Goal: Find specific page/section: Find specific page/section

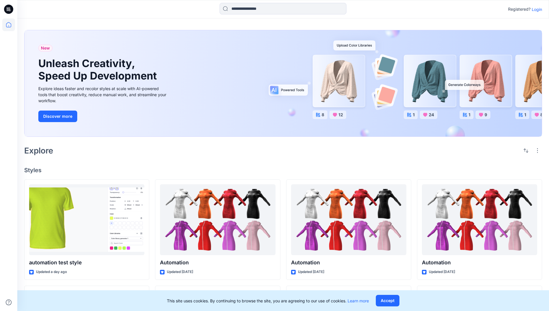
click at [535, 9] on p "Login" at bounding box center [537, 9] width 10 height 6
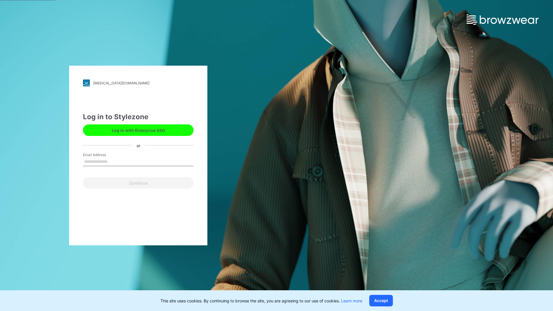
click at [114, 161] on input "Email Address" at bounding box center [138, 162] width 111 height 9
type input "**********"
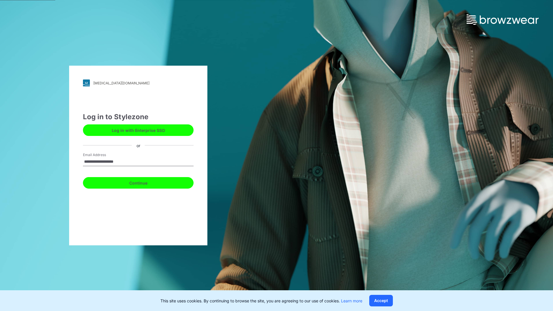
click at [145, 182] on button "Continue" at bounding box center [138, 183] width 111 height 12
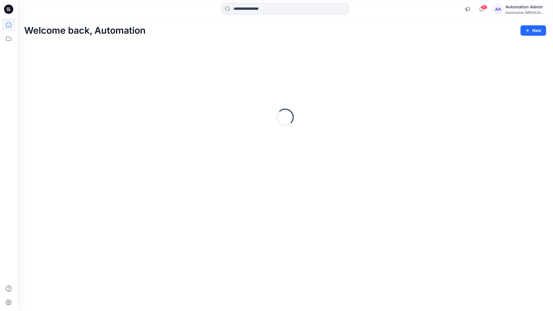
click at [11, 25] on icon at bounding box center [8, 24] width 5 height 5
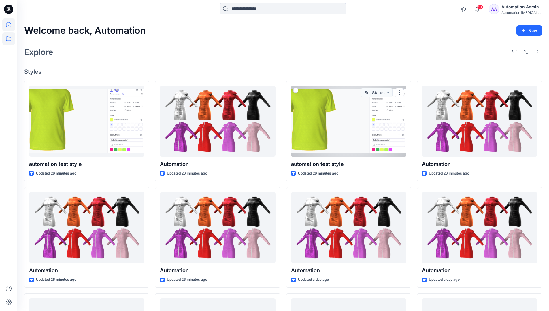
click at [9, 37] on icon at bounding box center [8, 38] width 5 height 5
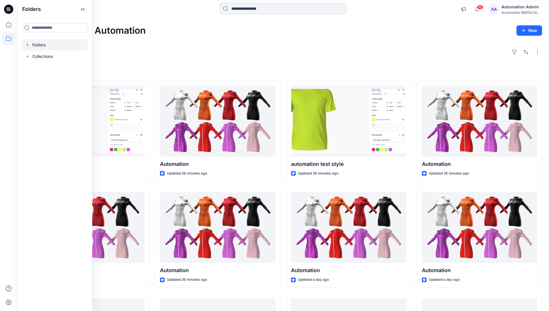
click at [42, 45] on div at bounding box center [55, 45] width 66 height 12
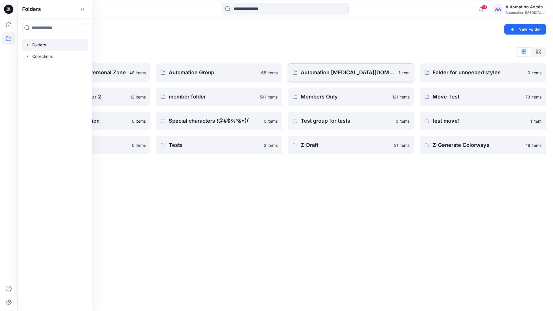
click at [331, 75] on p "Automation testim.io" at bounding box center [348, 73] width 95 height 8
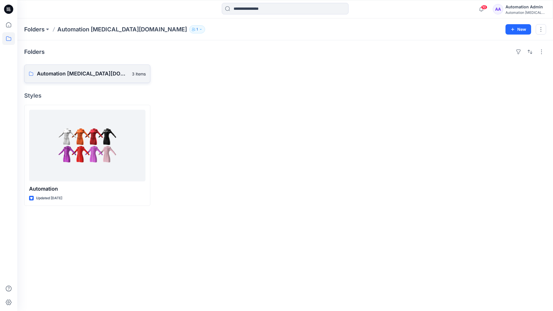
click at [81, 76] on p "Automation testim.io Board" at bounding box center [83, 74] width 92 height 8
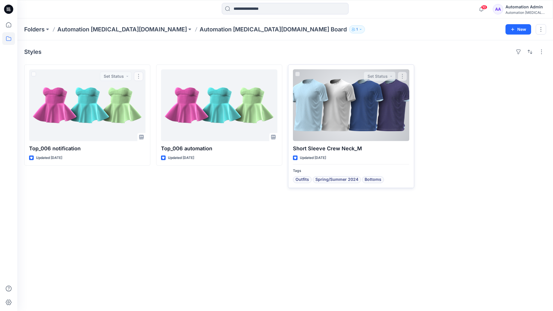
click at [330, 111] on div at bounding box center [351, 105] width 116 height 72
